Goal: Information Seeking & Learning: Check status

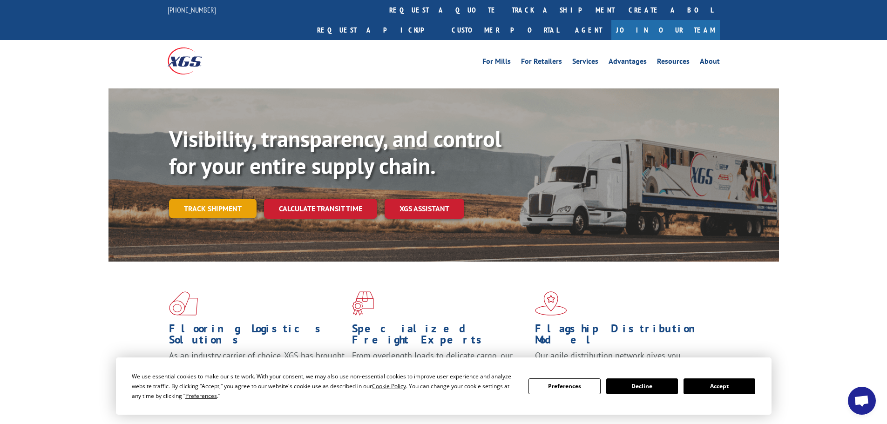
click at [216, 199] on link "Track shipment" at bounding box center [213, 209] width 88 height 20
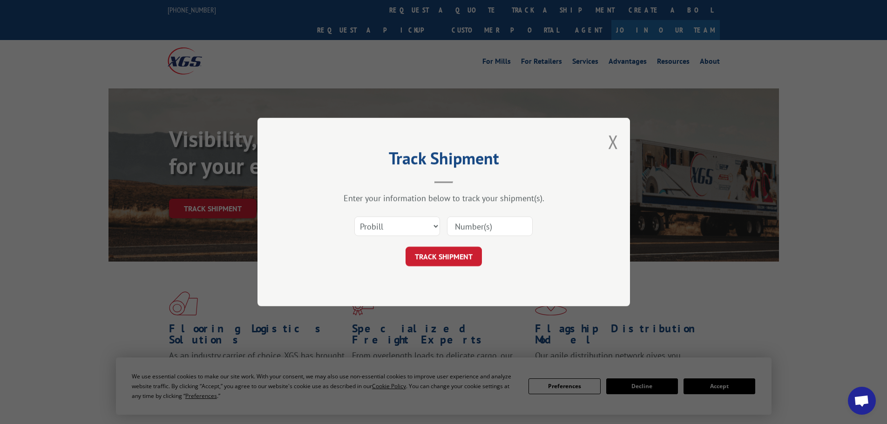
click at [513, 230] on input at bounding box center [490, 226] width 86 height 20
click at [426, 236] on select "Select category... Probill BOL PO" at bounding box center [397, 226] width 86 height 20
select select "bol"
click at [354, 216] on select "Select category... Probill BOL PO" at bounding box center [397, 226] width 86 height 20
click at [452, 229] on input at bounding box center [490, 226] width 86 height 20
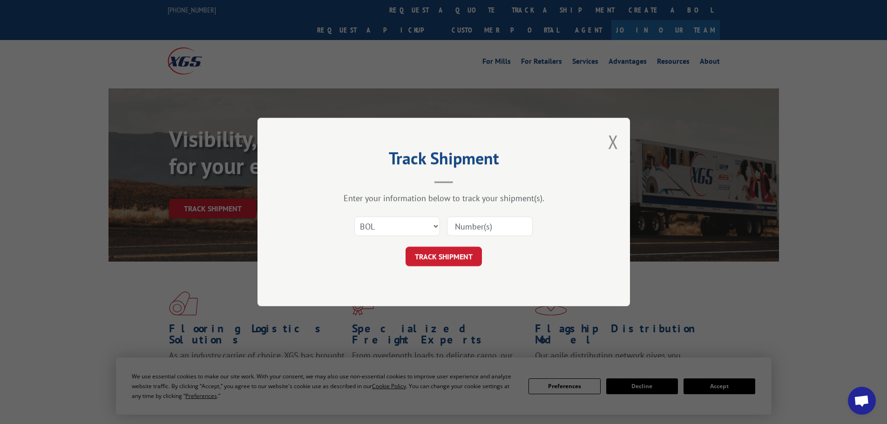
paste input "7063889"
type input "7063889"
click at [405, 247] on button "TRACK SHIPMENT" at bounding box center [443, 257] width 76 height 20
